Goal: Task Accomplishment & Management: Manage account settings

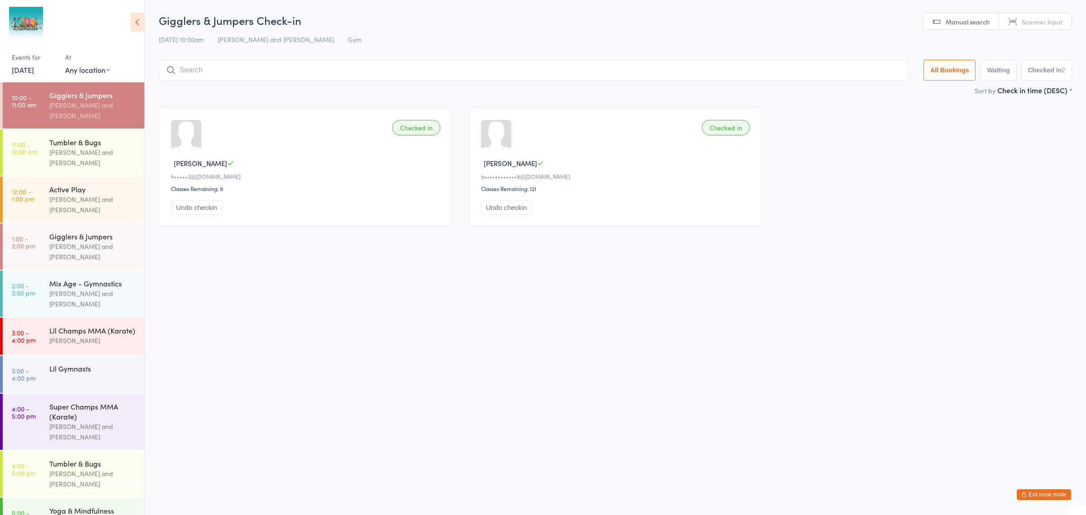
click at [1043, 493] on button "Exit kiosk mode" at bounding box center [1044, 494] width 54 height 11
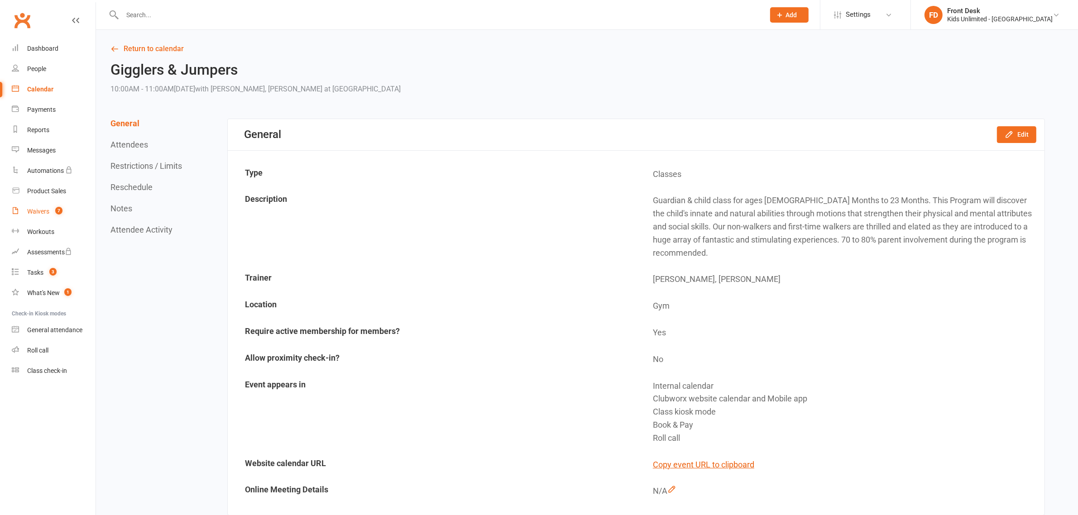
click at [44, 210] on div "Waivers" at bounding box center [38, 211] width 22 height 7
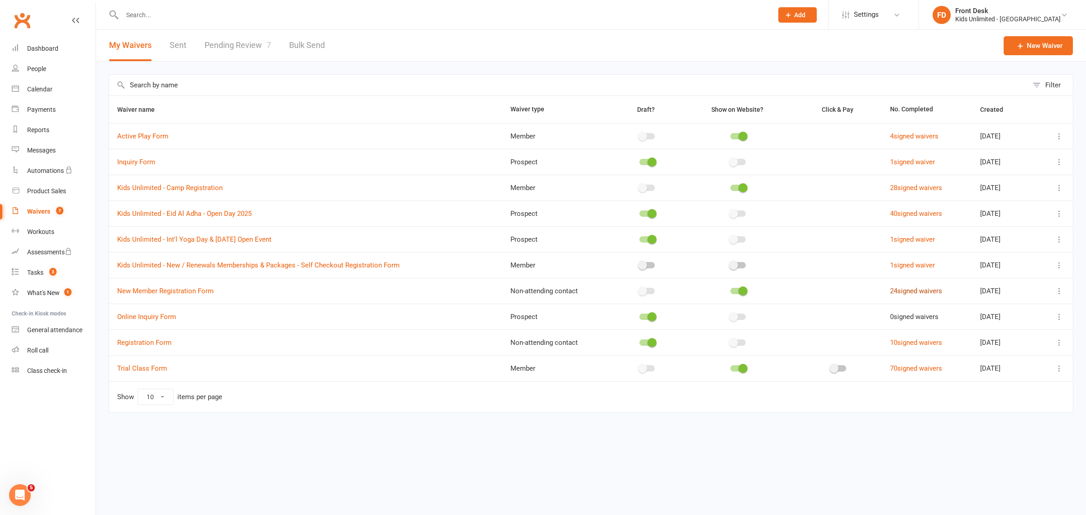
click at [890, 291] on link "24 signed waivers" at bounding box center [916, 291] width 52 height 8
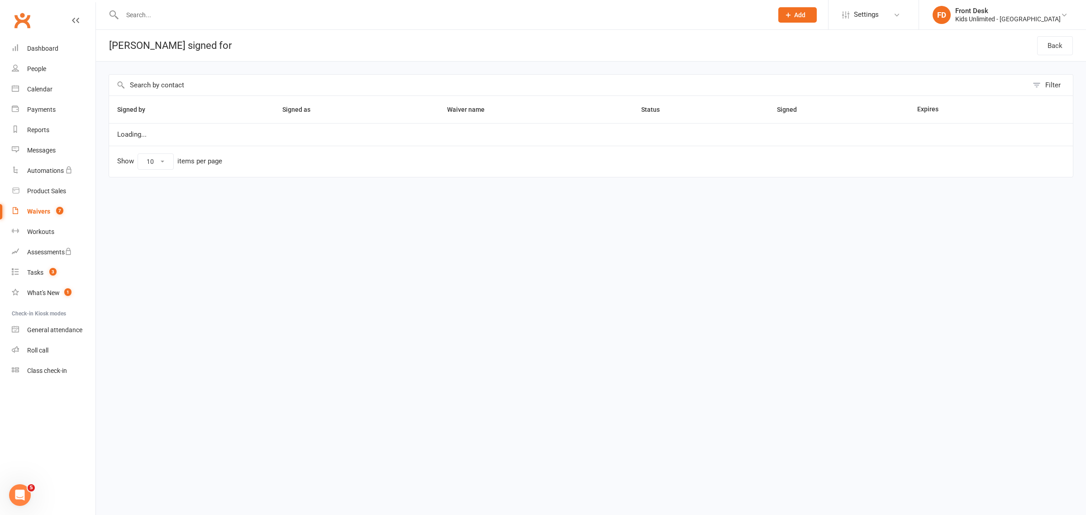
select select "50"
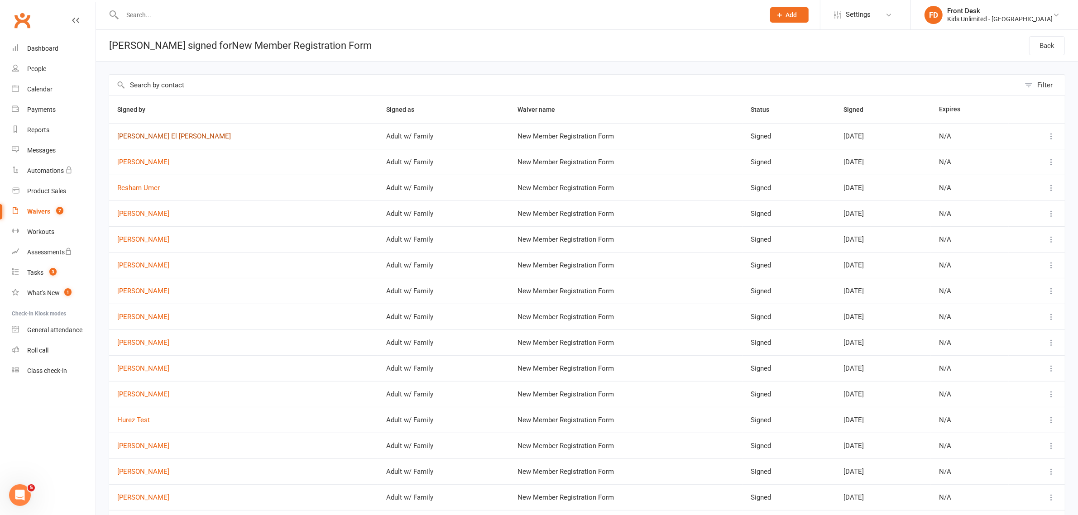
click at [158, 136] on link "[PERSON_NAME] El [PERSON_NAME]" at bounding box center [243, 137] width 253 height 8
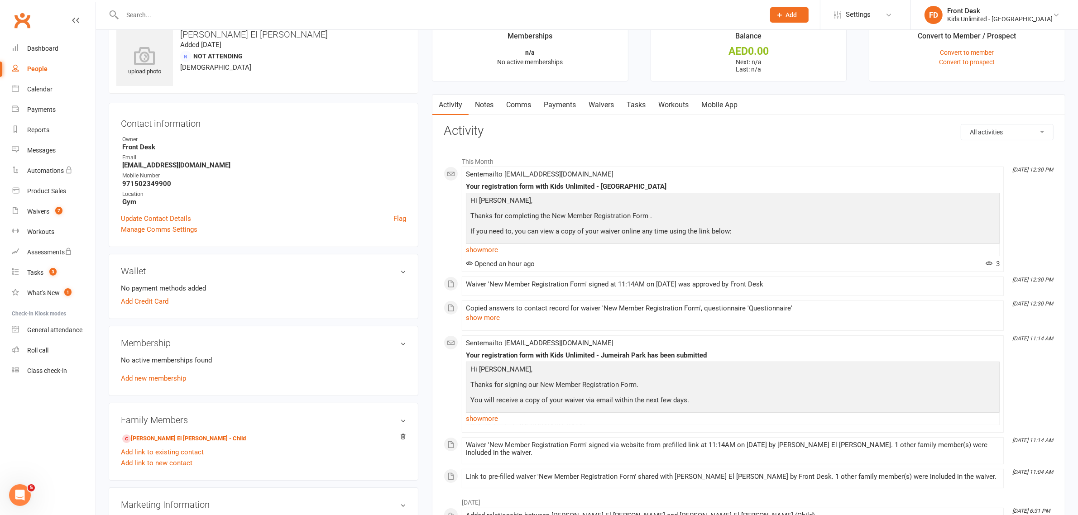
scroll to position [57, 0]
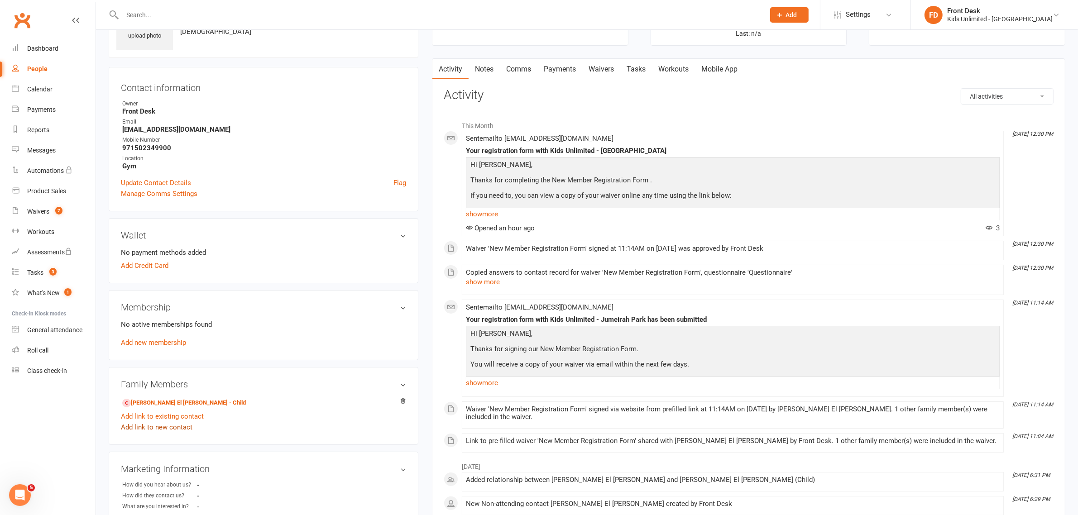
click at [172, 428] on link "Add link to new contact" at bounding box center [157, 427] width 72 height 11
click at [336, 417] on button "Continue" at bounding box center [332, 419] width 28 height 11
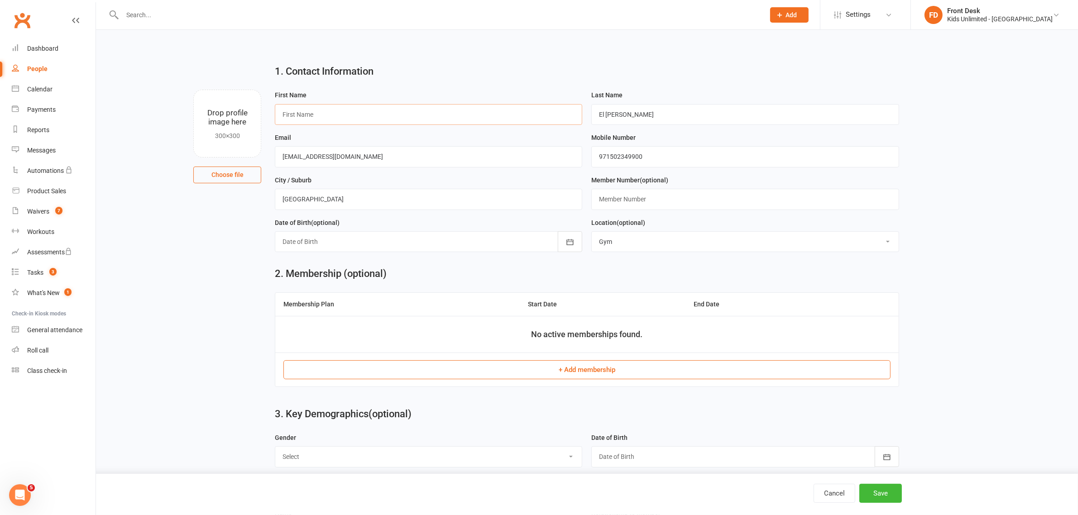
click at [402, 120] on input "text" at bounding box center [428, 114] width 307 height 21
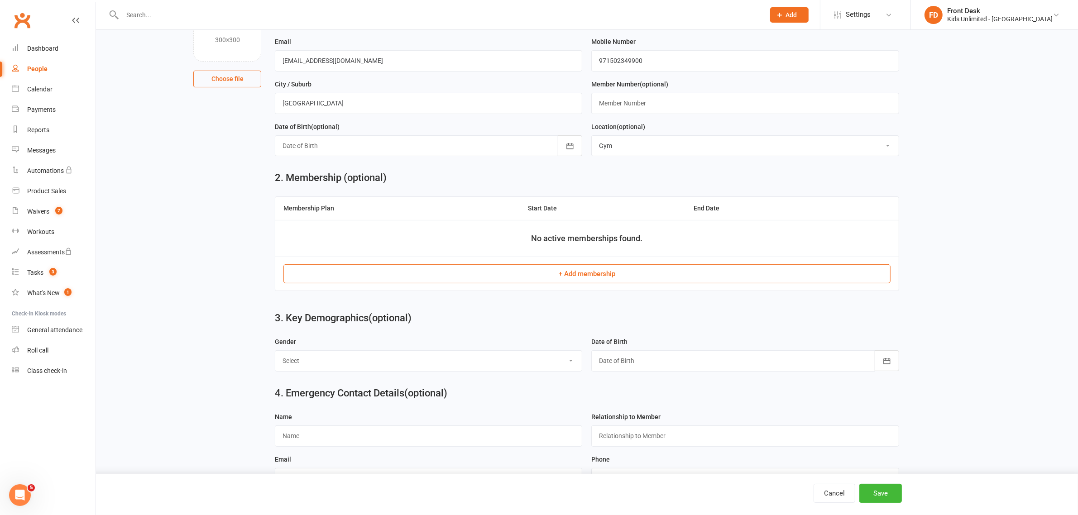
scroll to position [170, 0]
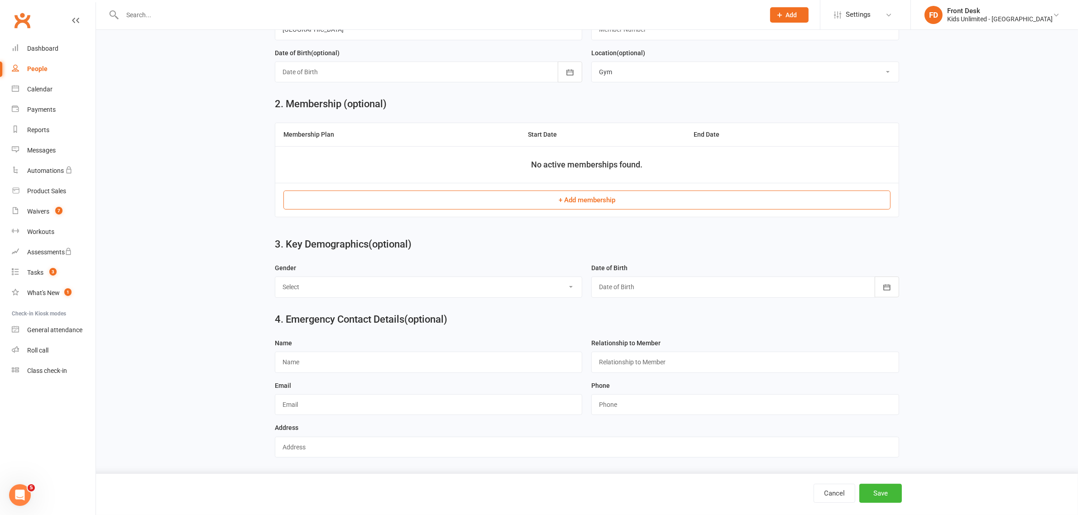
type input "[PERSON_NAME]"
click at [361, 67] on div at bounding box center [428, 72] width 307 height 21
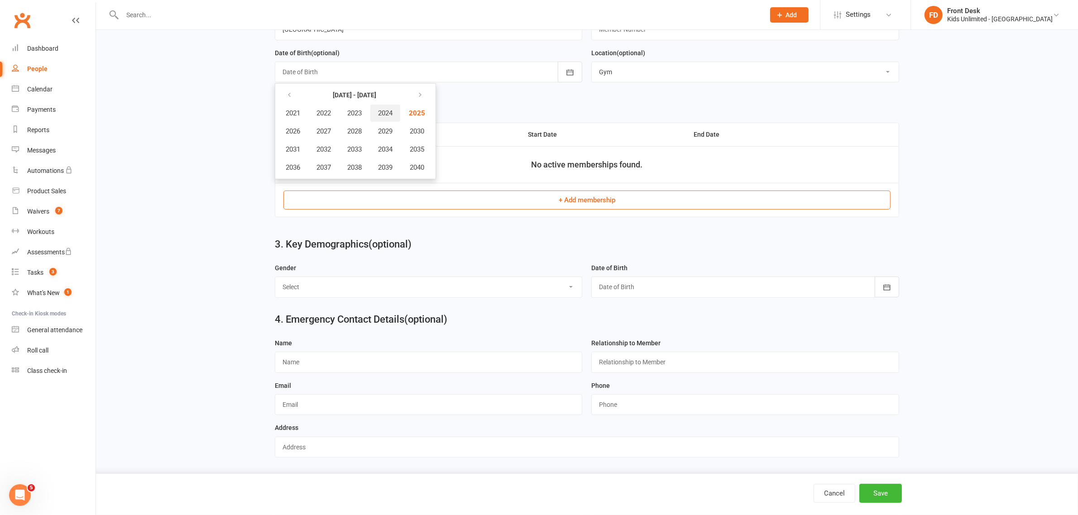
click at [384, 115] on span "2024" at bounding box center [385, 113] width 14 height 8
click at [302, 148] on span "July" at bounding box center [298, 149] width 12 height 8
click at [369, 129] on span "03" at bounding box center [371, 130] width 7 height 7
type input "[DATE]"
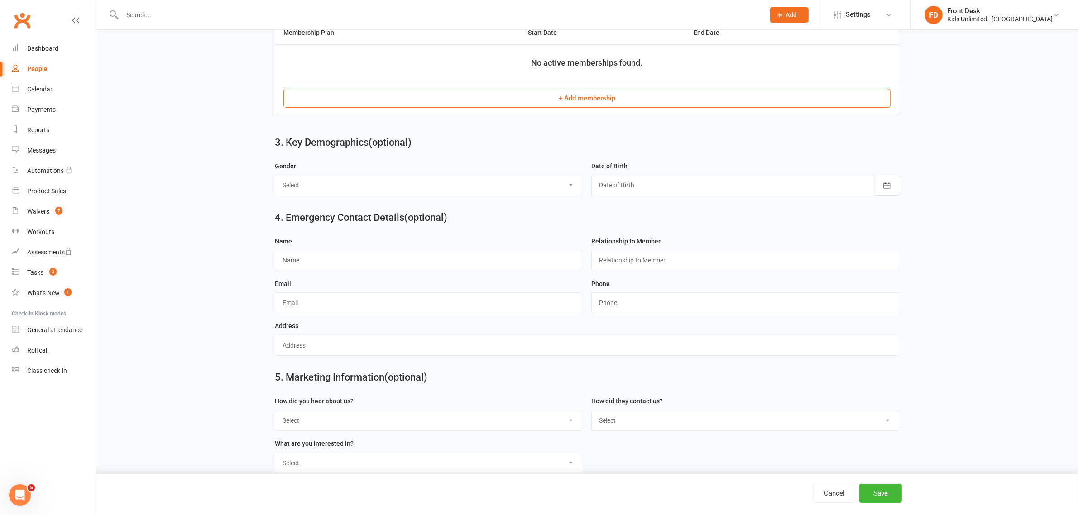
scroll to position [291, 0]
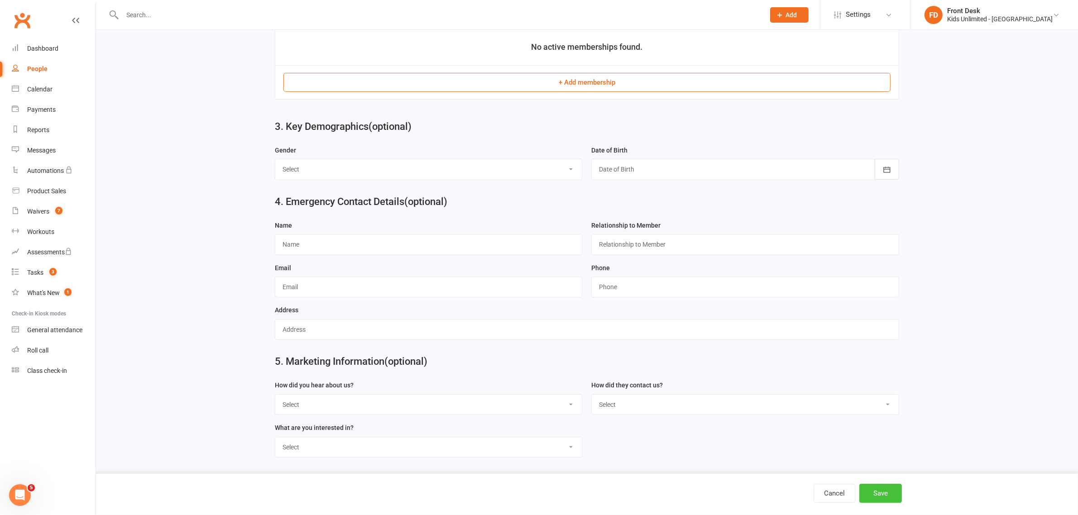
click at [879, 494] on button "Save" at bounding box center [880, 493] width 43 height 19
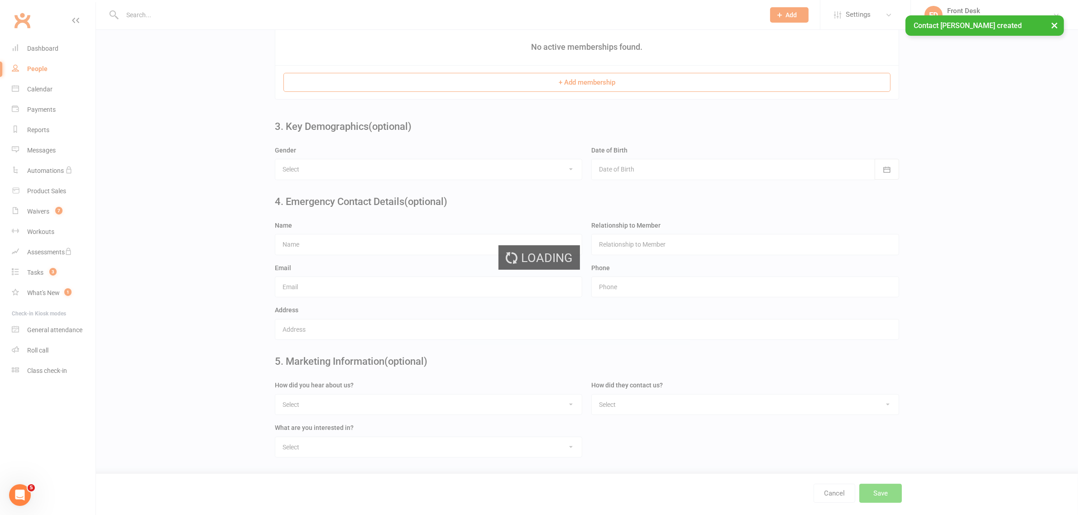
scroll to position [0, 0]
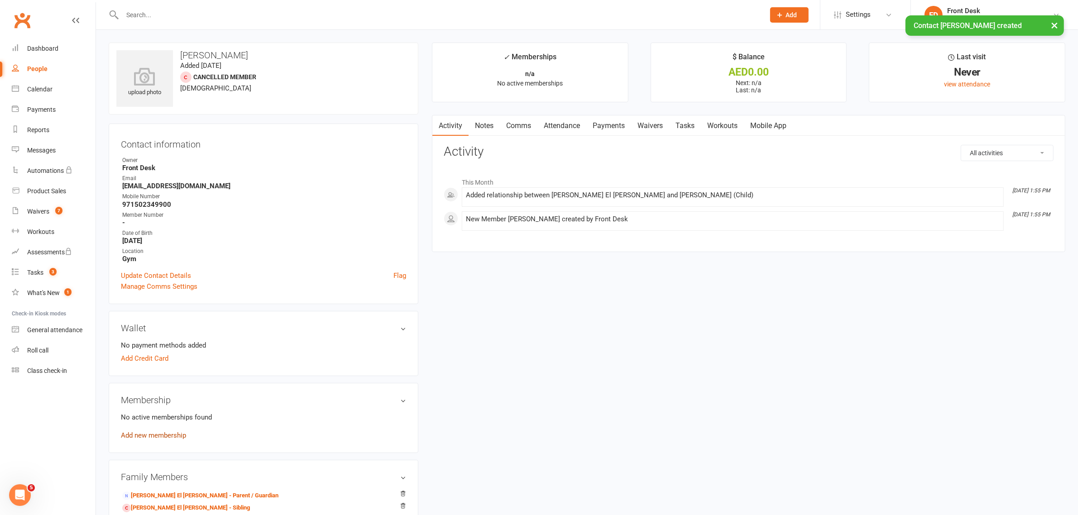
click at [179, 432] on link "Add new membership" at bounding box center [153, 435] width 65 height 8
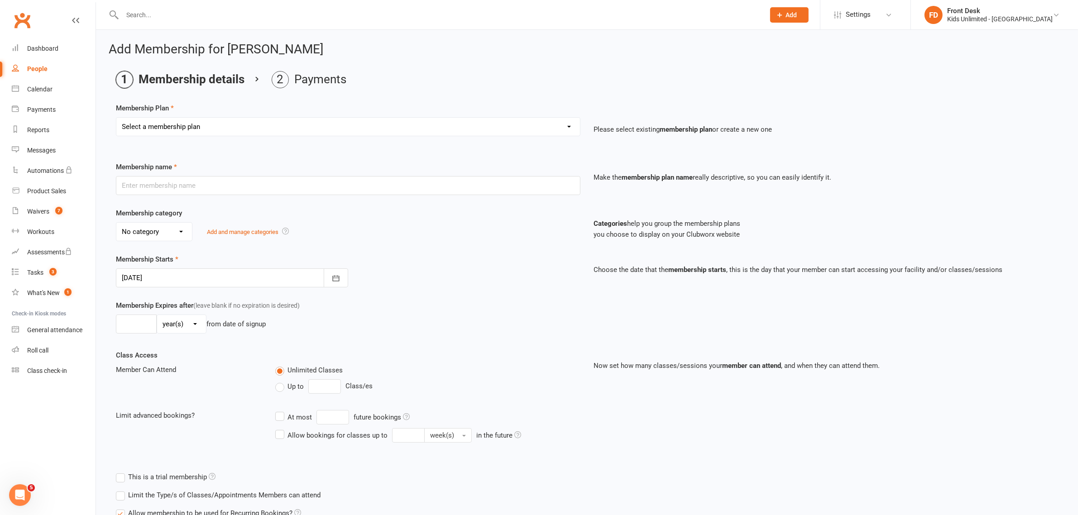
click at [306, 137] on div "Select a membership plan Create new Membership Plan Active Play - Free 1/2 Hour…" at bounding box center [348, 133] width 478 height 32
click at [302, 125] on select "Select a membership plan Create new Membership Plan Active Play - Free 1/2 Hour…" at bounding box center [348, 127] width 464 height 18
select select "8"
click at [116, 118] on select "Select a membership plan Create new Membership Plan Active Play - Free 1/2 Hour…" at bounding box center [348, 127] width 464 height 18
type input "Renewal - 10 Class Package (Validity 10 Weeks / Up to 3 Classes per Week)"
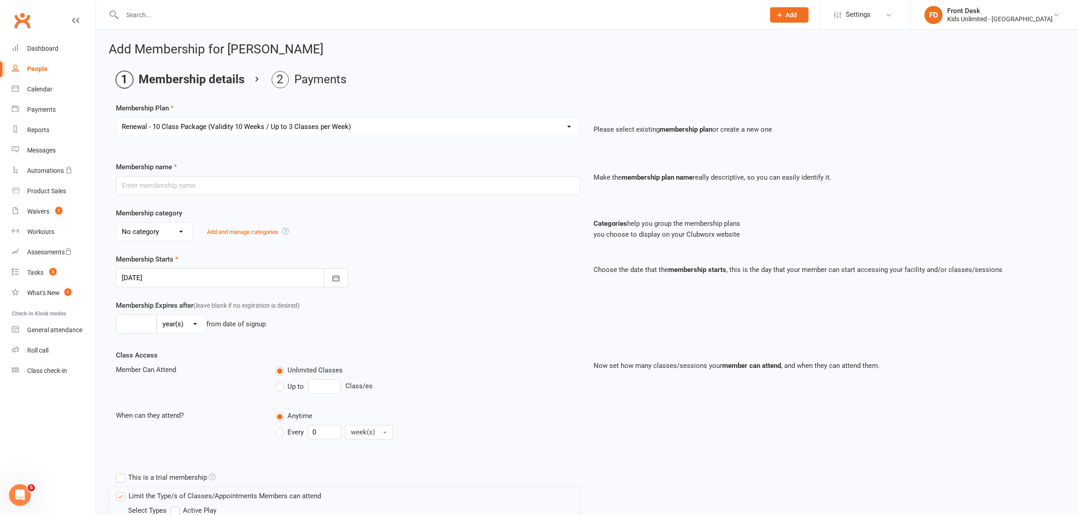
select select "6"
type input "10"
select select "1"
type input "10"
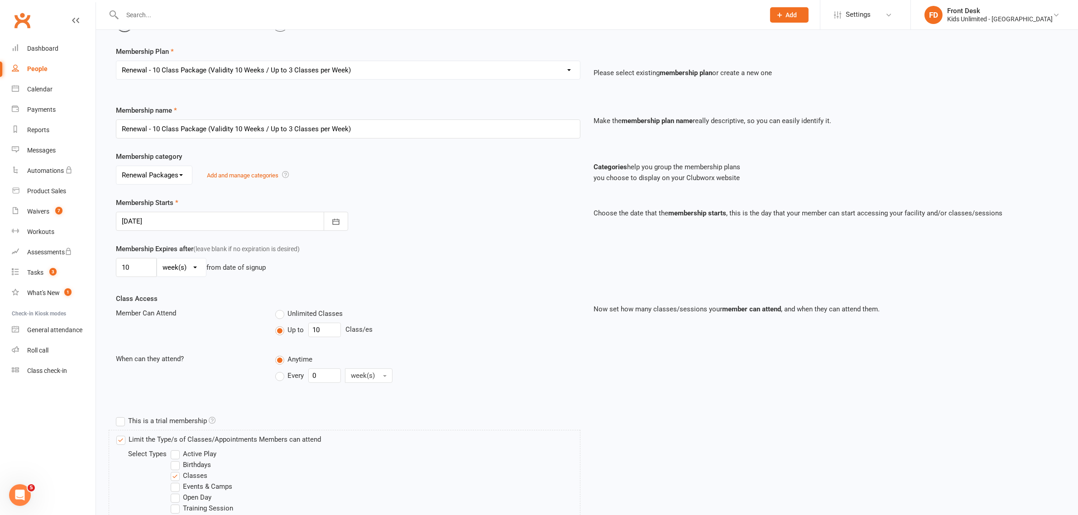
scroll to position [205, 0]
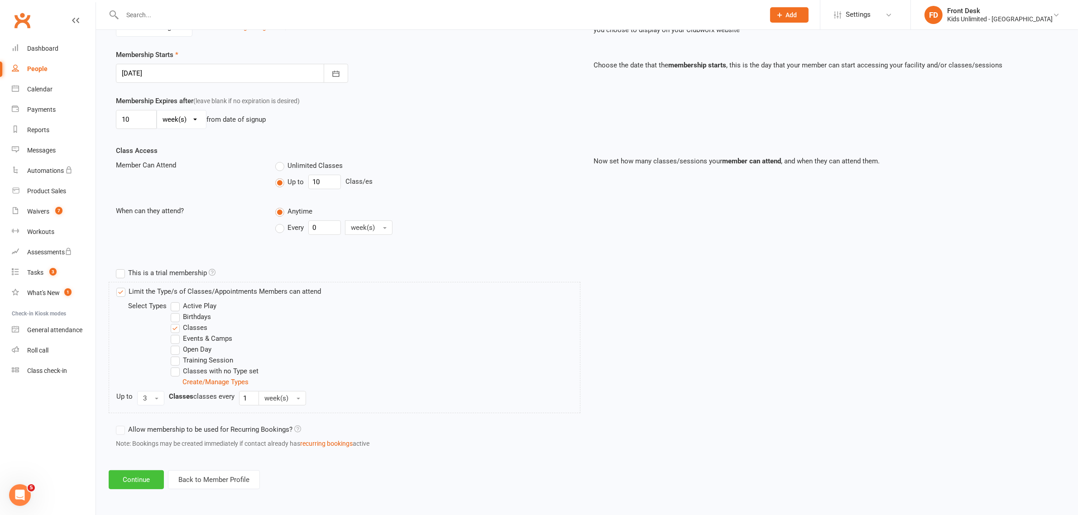
click at [143, 482] on button "Continue" at bounding box center [136, 479] width 55 height 19
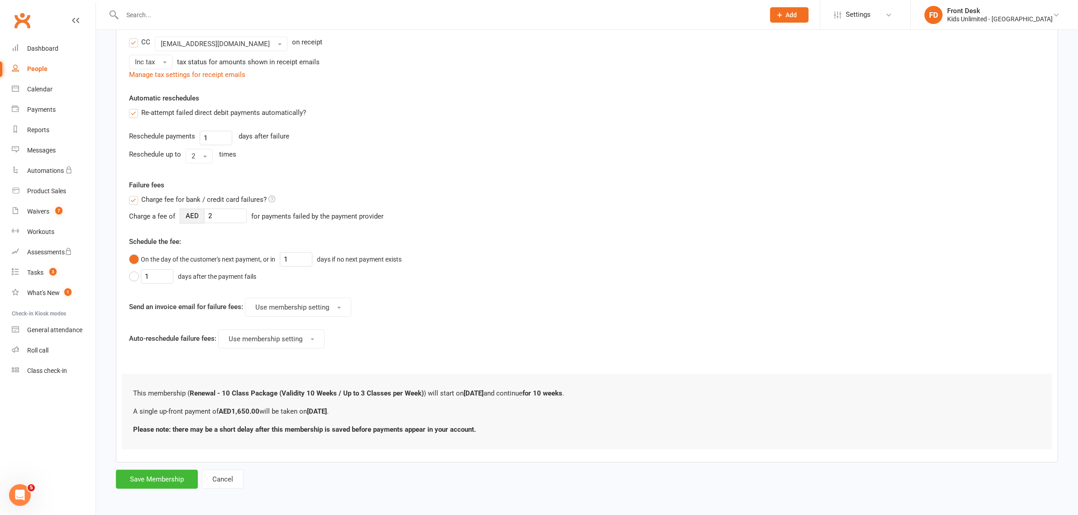
scroll to position [0, 0]
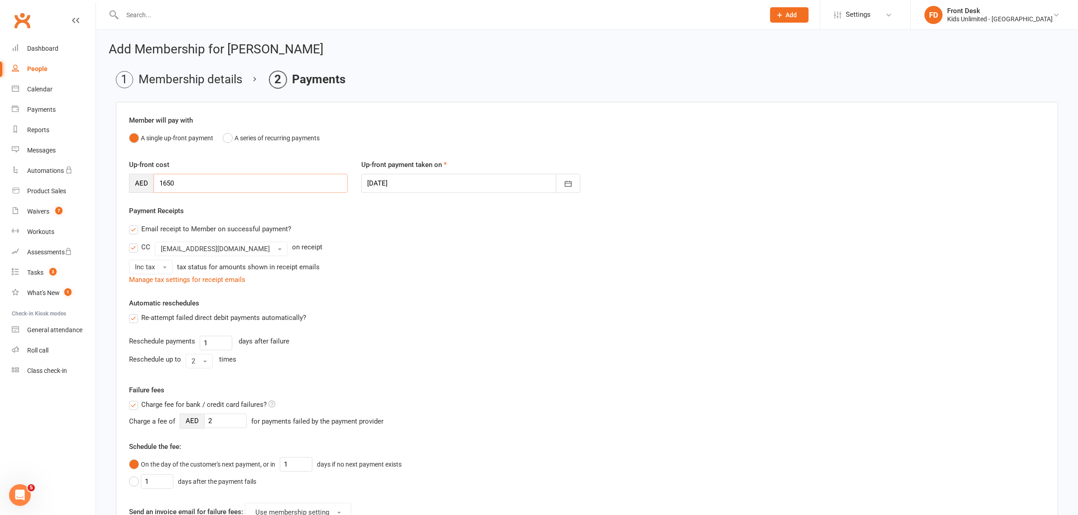
drag, startPoint x: 237, startPoint y: 181, endPoint x: 114, endPoint y: 184, distance: 123.2
click at [114, 184] on main "Membership details Payments Member will pay with A single up-front payment A se…" at bounding box center [587, 382] width 956 height 623
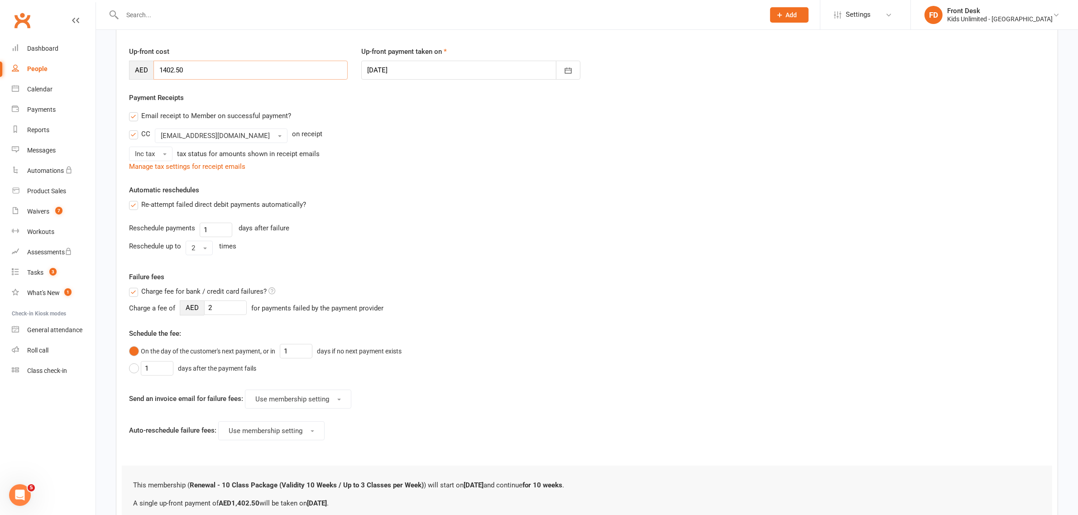
scroll to position [208, 0]
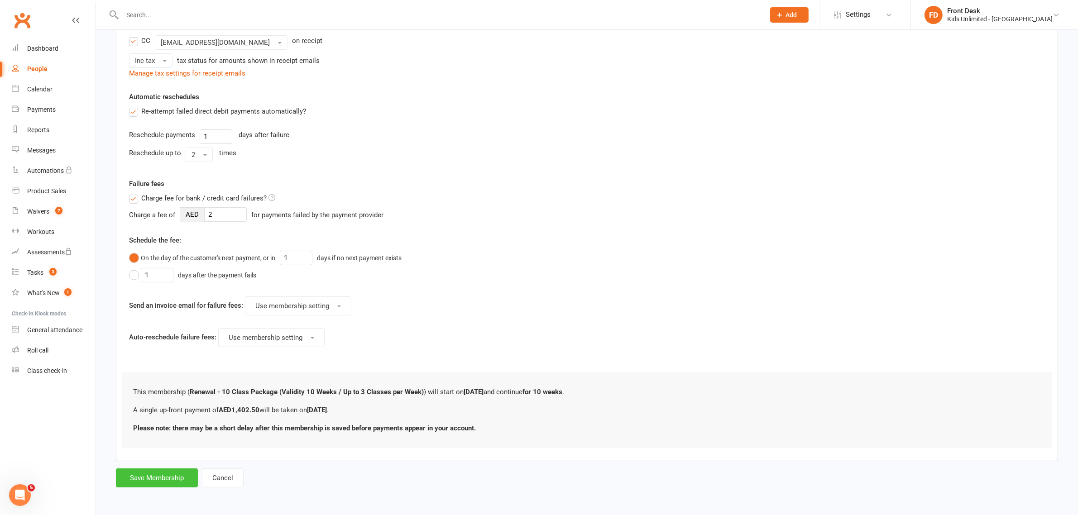
type input "1402.50"
click at [182, 473] on button "Save Membership" at bounding box center [157, 478] width 82 height 19
